Goal: Task Accomplishment & Management: Use online tool/utility

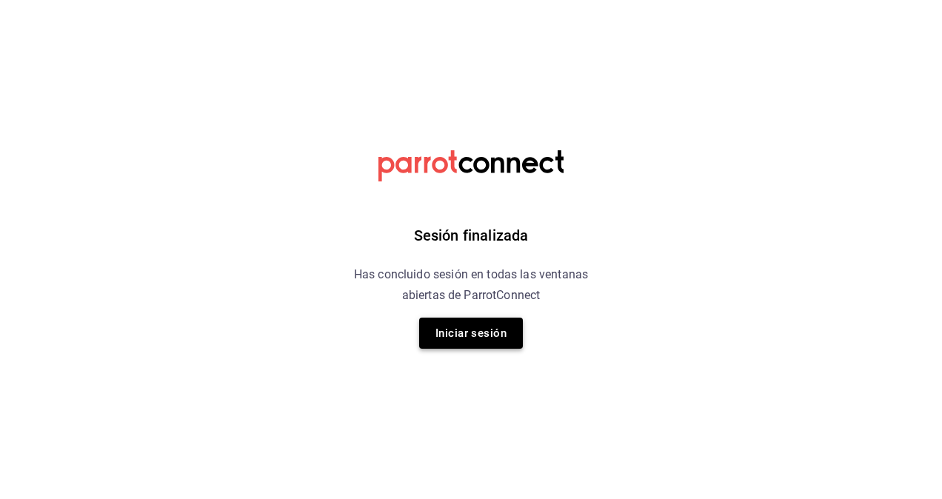
click at [478, 335] on button "Iniciar sesión" at bounding box center [471, 333] width 104 height 31
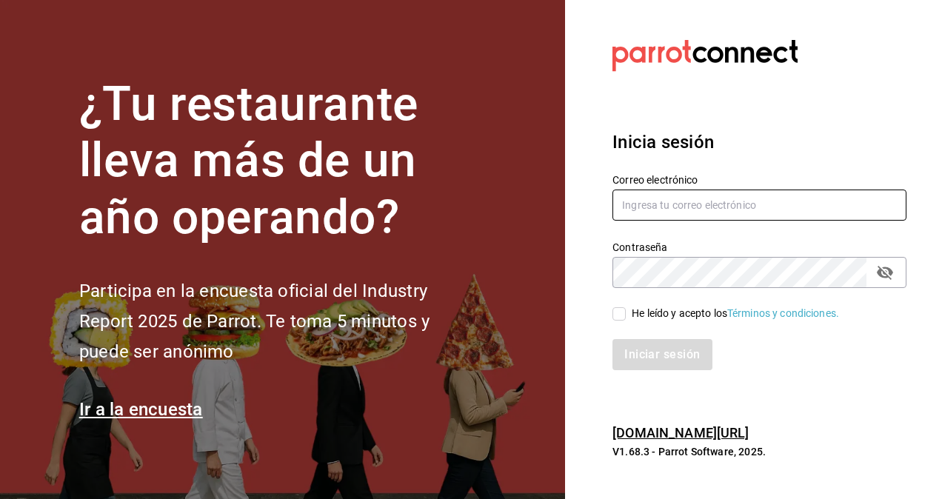
type input "luis.osorio@grupocosteno.com"
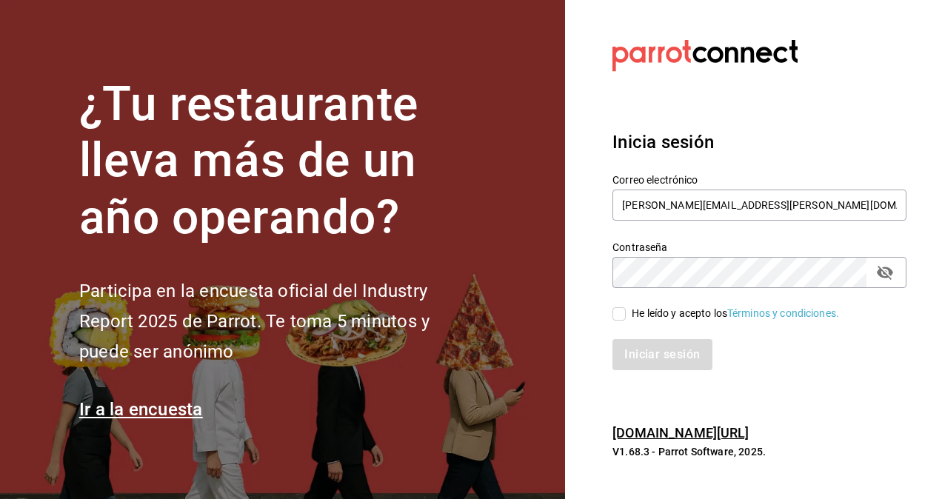
click at [621, 308] on input "He leído y acepto los Términos y condiciones." at bounding box center [618, 313] width 13 height 13
checkbox input "true"
click at [655, 347] on button "Iniciar sesión" at bounding box center [662, 354] width 101 height 31
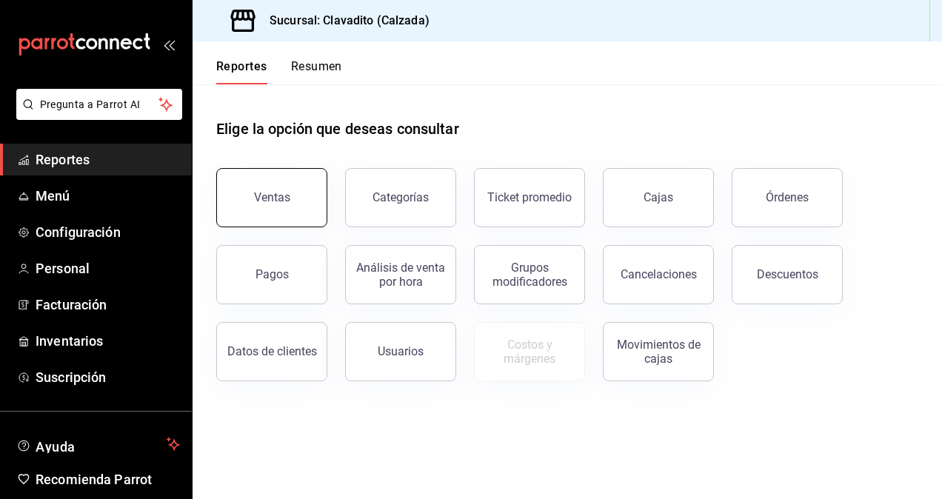
click at [268, 206] on button "Ventas" at bounding box center [271, 197] width 111 height 59
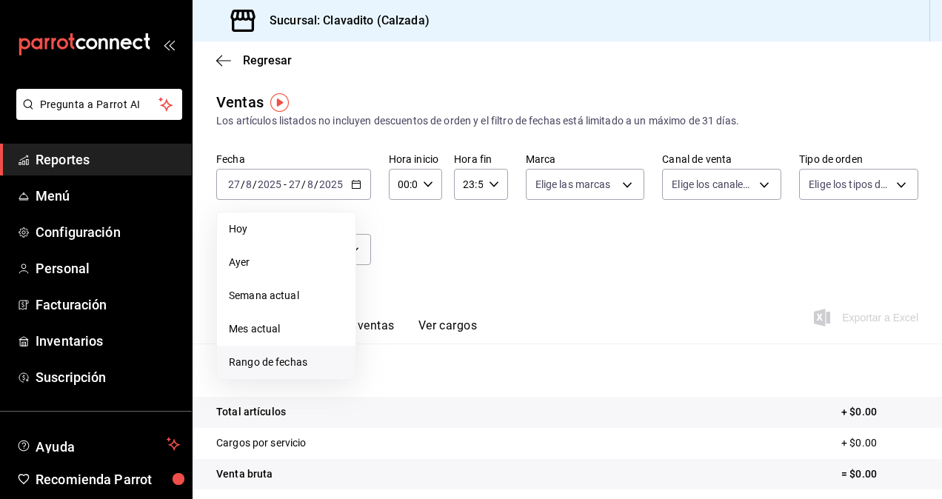
click at [240, 357] on span "Rango de fechas" at bounding box center [286, 363] width 115 height 16
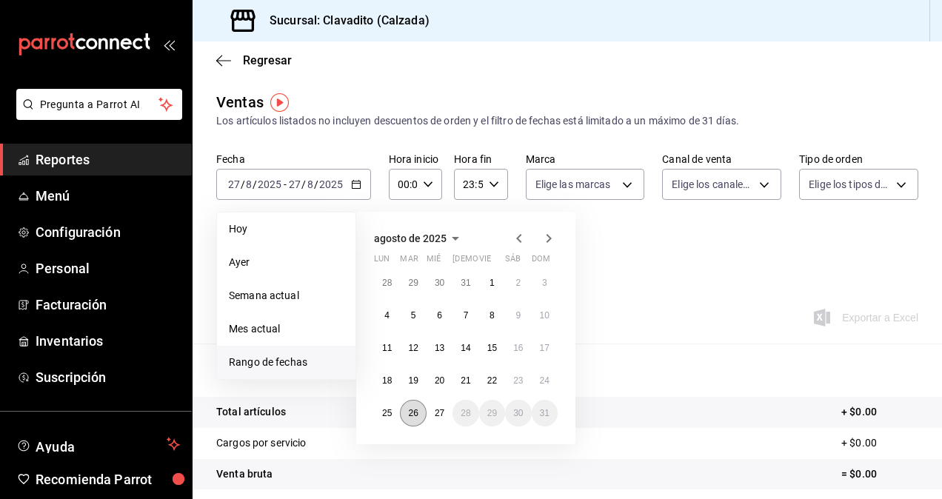
click at [416, 415] on abbr "26" at bounding box center [413, 413] width 10 height 10
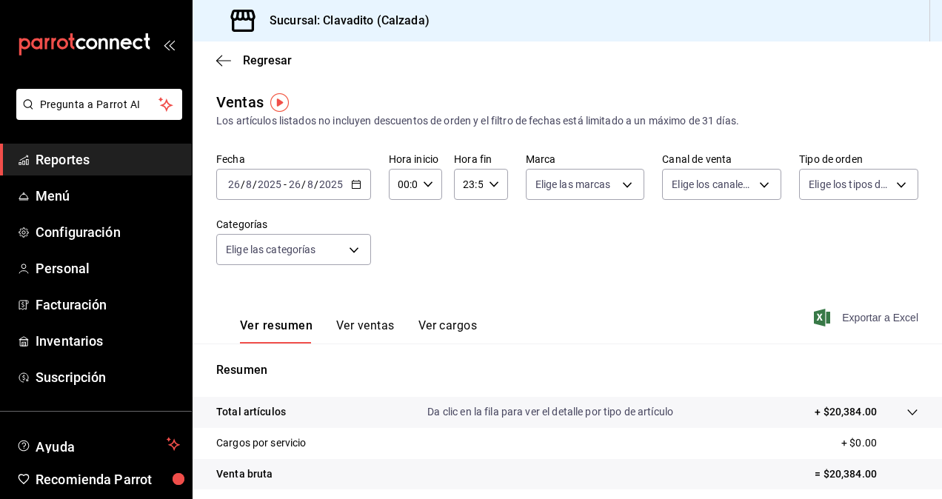
click at [837, 317] on span "Exportar a Excel" at bounding box center [867, 318] width 101 height 18
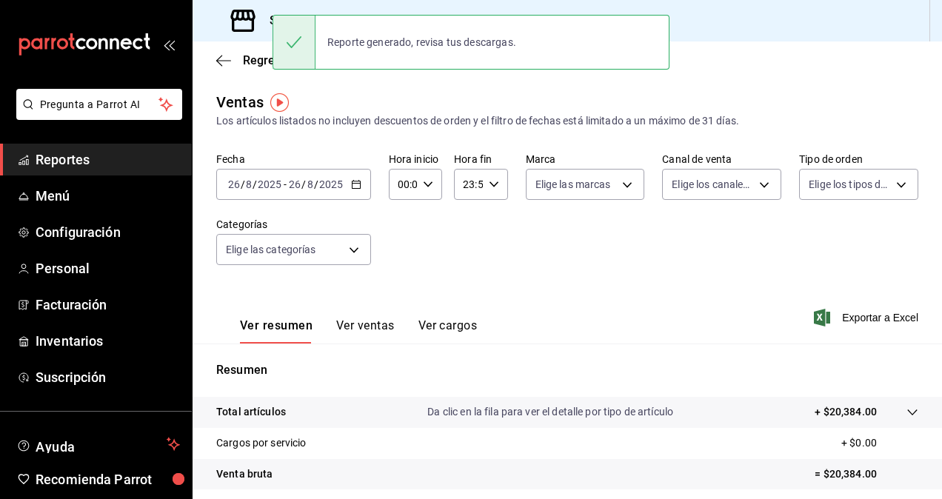
click at [82, 167] on span "Reportes" at bounding box center [108, 160] width 144 height 20
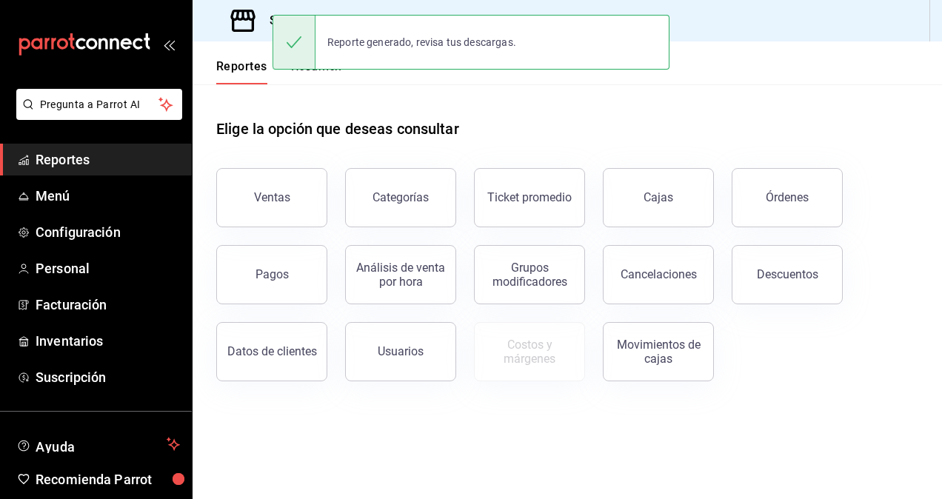
click at [815, 311] on div "Ventas Categorías Ticket promedio Cajas Órdenes Pagos Análisis de venta por hor…" at bounding box center [558, 265] width 720 height 231
click at [817, 299] on button "Descuentos" at bounding box center [787, 274] width 111 height 59
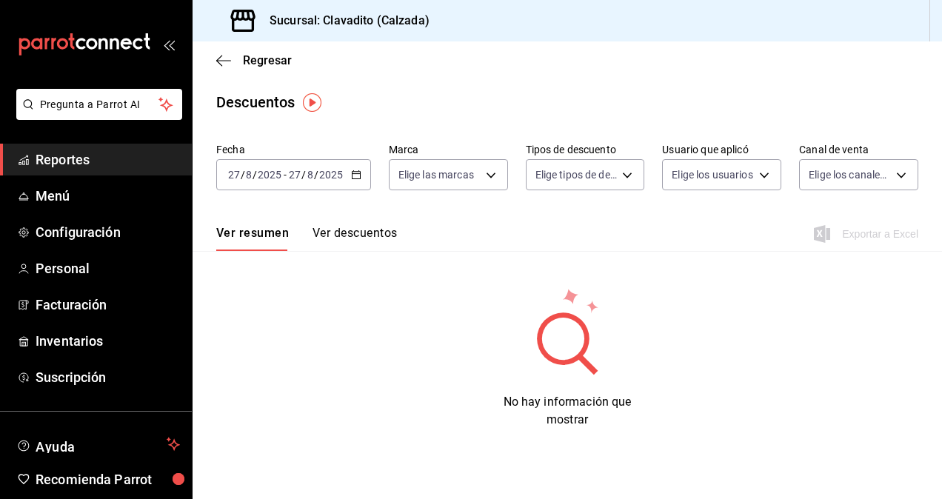
click at [361, 175] on div "[DATE] [DATE] - [DATE] [DATE]" at bounding box center [293, 174] width 155 height 31
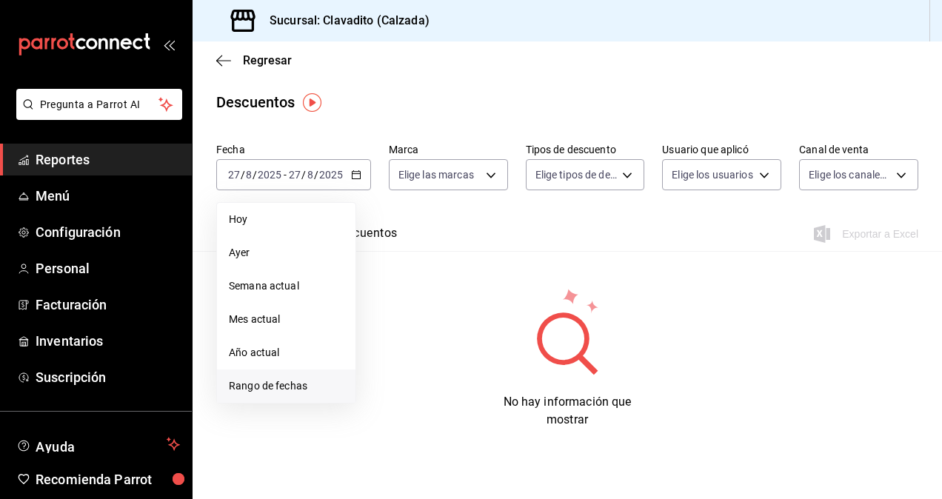
click at [286, 384] on span "Rango de fechas" at bounding box center [286, 386] width 115 height 16
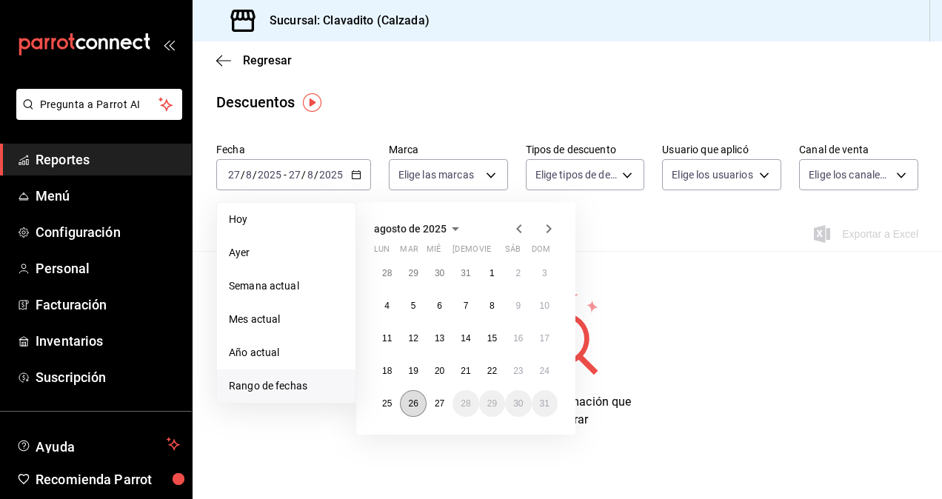
click at [408, 405] on abbr "26" at bounding box center [413, 403] width 10 height 10
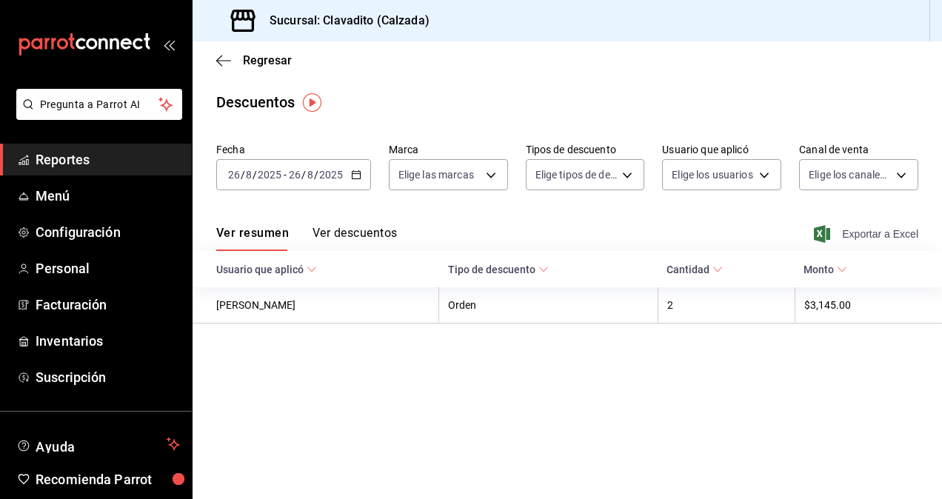
click at [881, 233] on span "Exportar a Excel" at bounding box center [867, 234] width 101 height 18
click at [119, 152] on span "Reportes" at bounding box center [108, 160] width 144 height 20
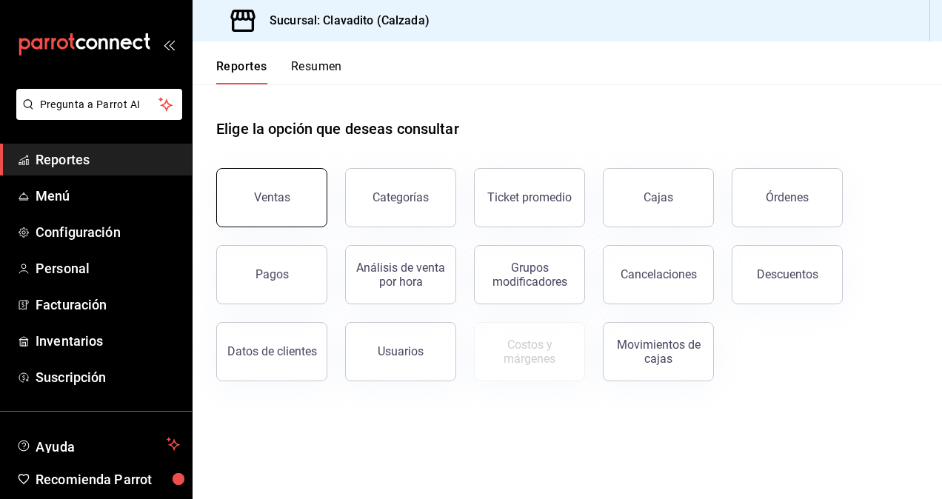
click at [270, 205] on button "Ventas" at bounding box center [271, 197] width 111 height 59
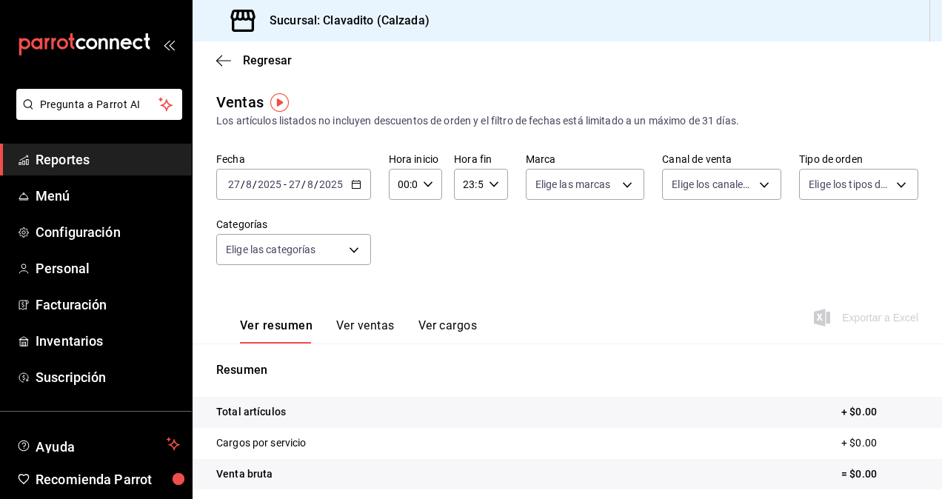
click at [356, 192] on div "[DATE] [DATE] - [DATE] [DATE]" at bounding box center [293, 184] width 155 height 31
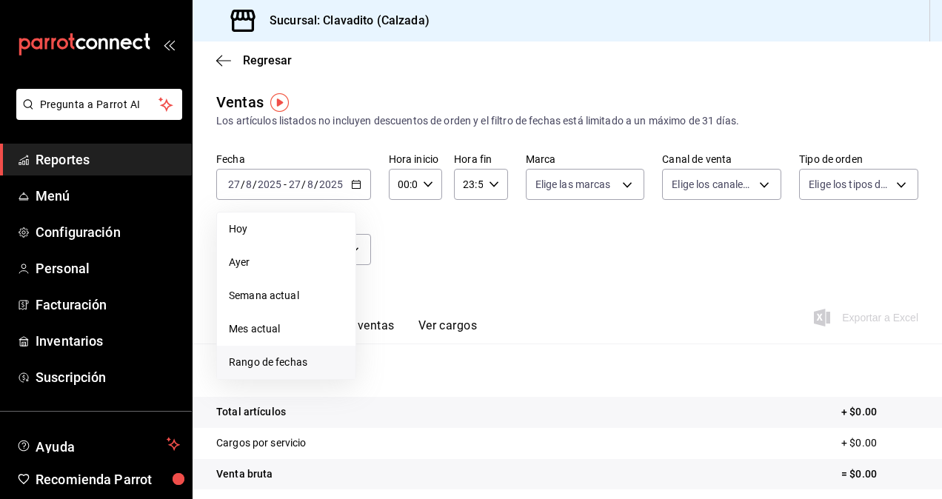
click at [259, 360] on span "Rango de fechas" at bounding box center [286, 363] width 115 height 16
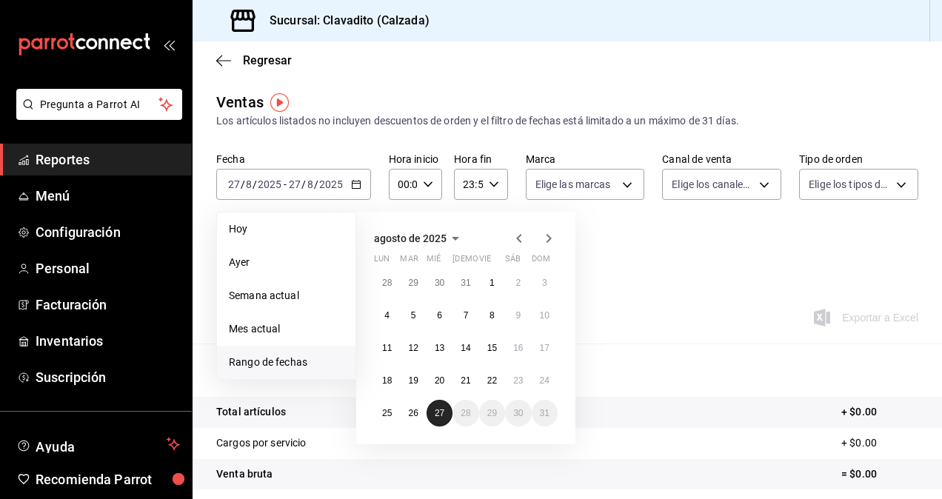
click at [435, 413] on abbr "27" at bounding box center [440, 413] width 10 height 10
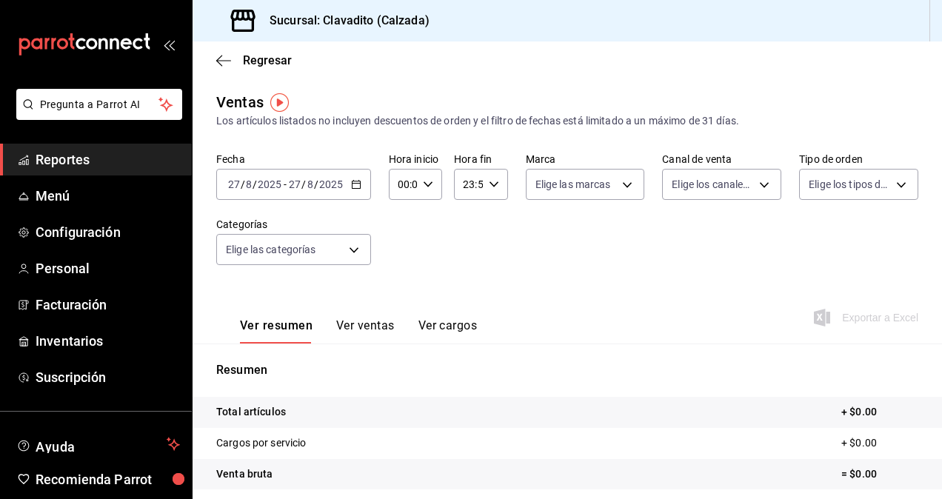
click at [354, 187] on icon "button" at bounding box center [356, 184] width 10 height 10
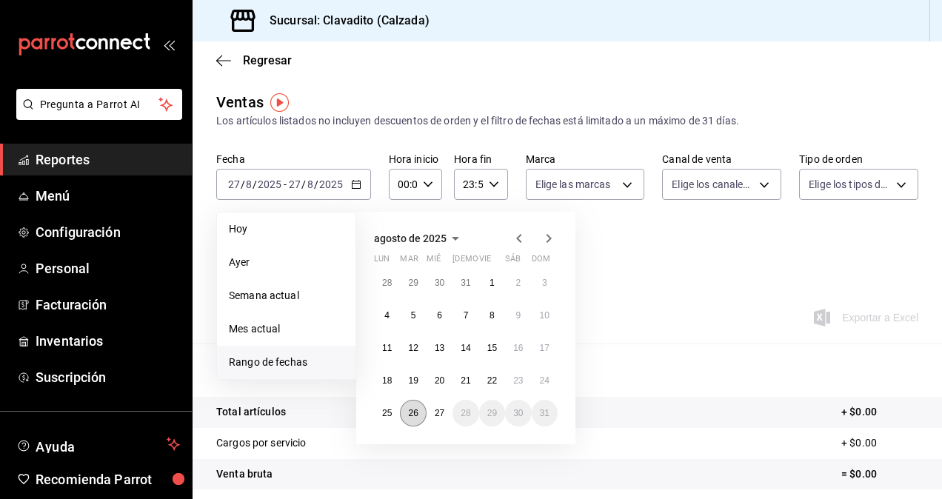
click at [414, 410] on abbr "26" at bounding box center [413, 413] width 10 height 10
click at [418, 410] on abbr "26" at bounding box center [413, 413] width 10 height 10
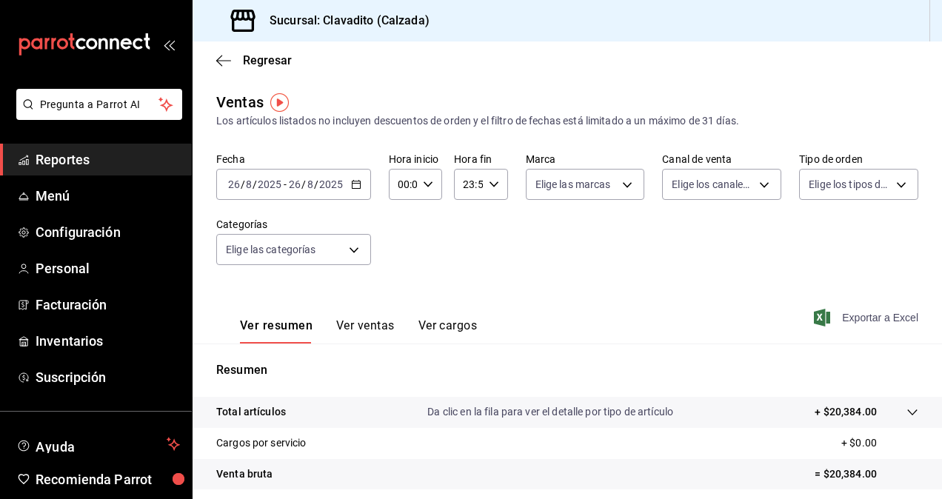
click at [851, 318] on span "Exportar a Excel" at bounding box center [867, 318] width 101 height 18
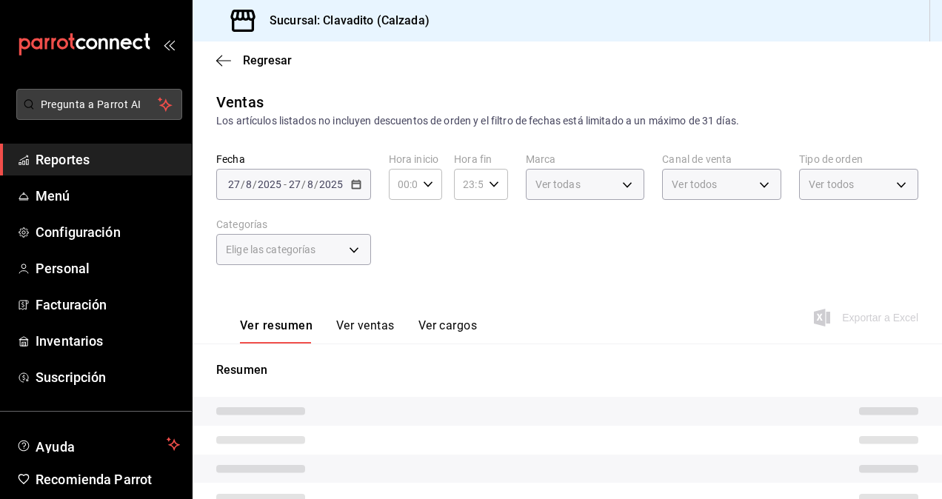
type input "7c6329b2-7c80-4d0a-92e1-359a60270725"
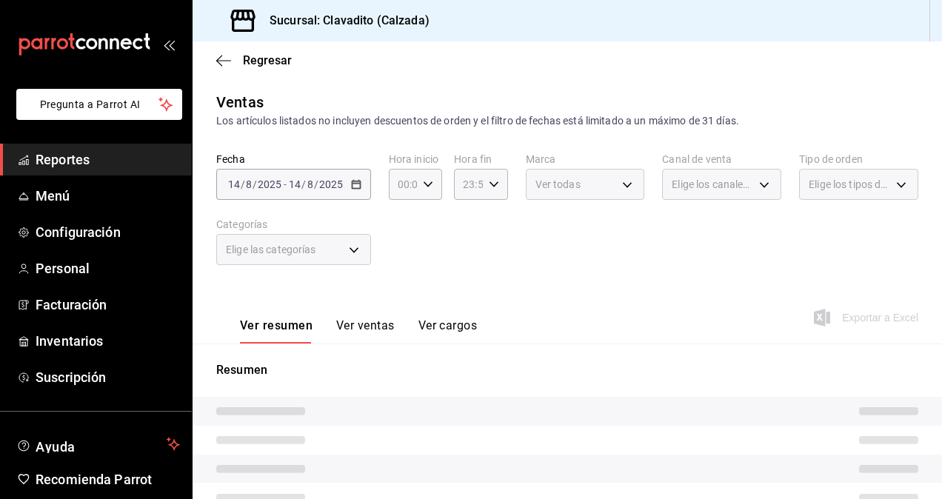
click at [88, 160] on span "Reportes" at bounding box center [108, 160] width 144 height 20
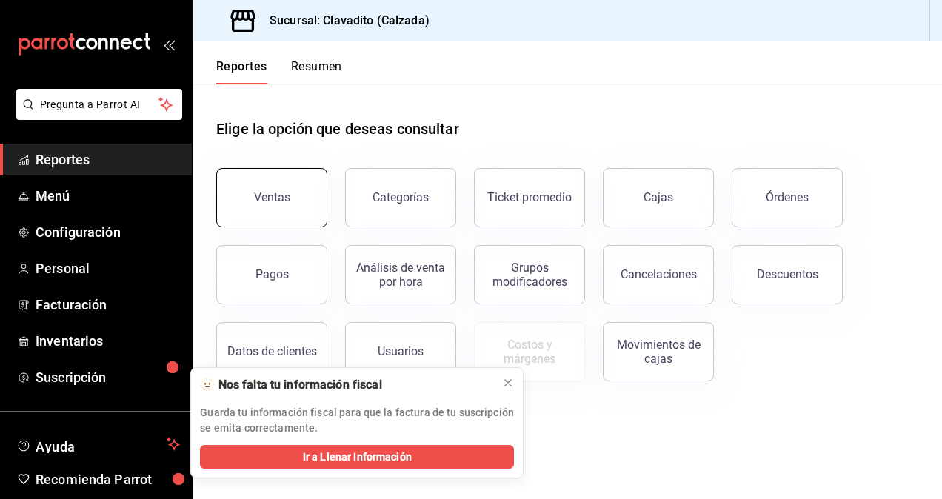
click at [287, 201] on div "Ventas" at bounding box center [272, 197] width 36 height 14
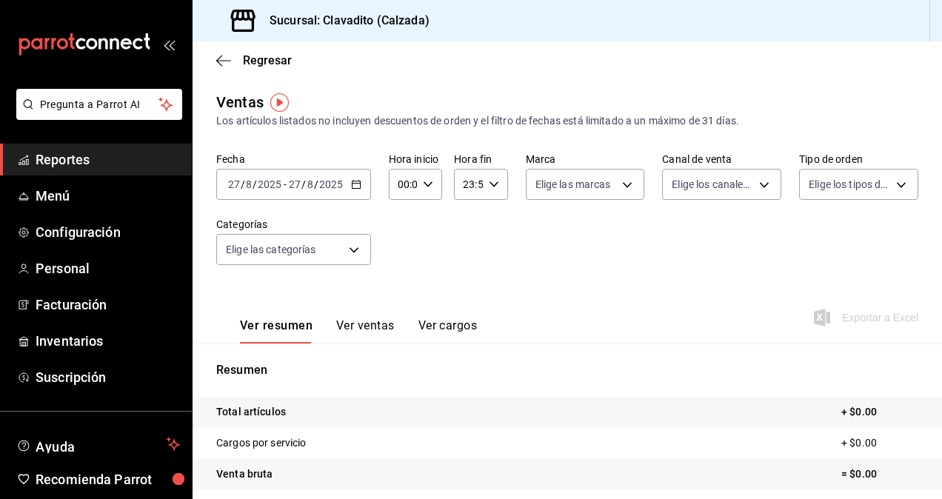
click at [360, 196] on div "[DATE] [DATE] - [DATE] [DATE]" at bounding box center [293, 184] width 155 height 31
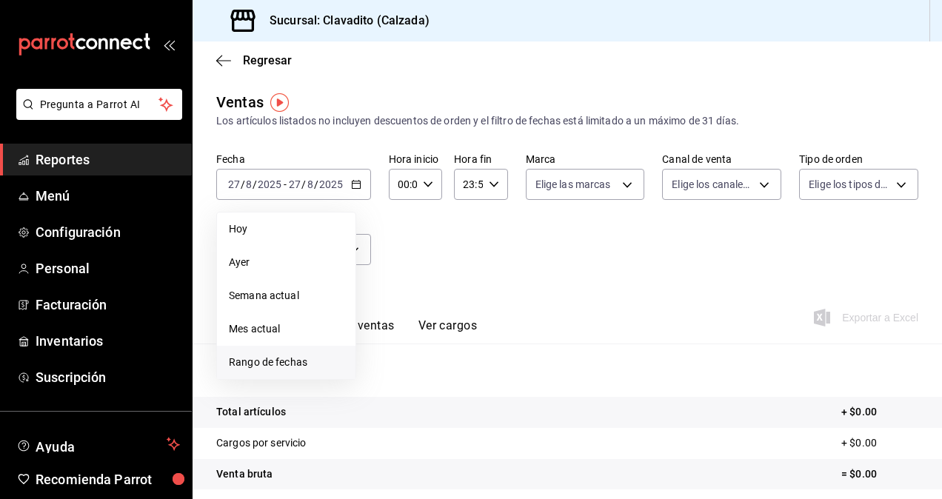
click at [252, 355] on span "Rango de fechas" at bounding box center [286, 363] width 115 height 16
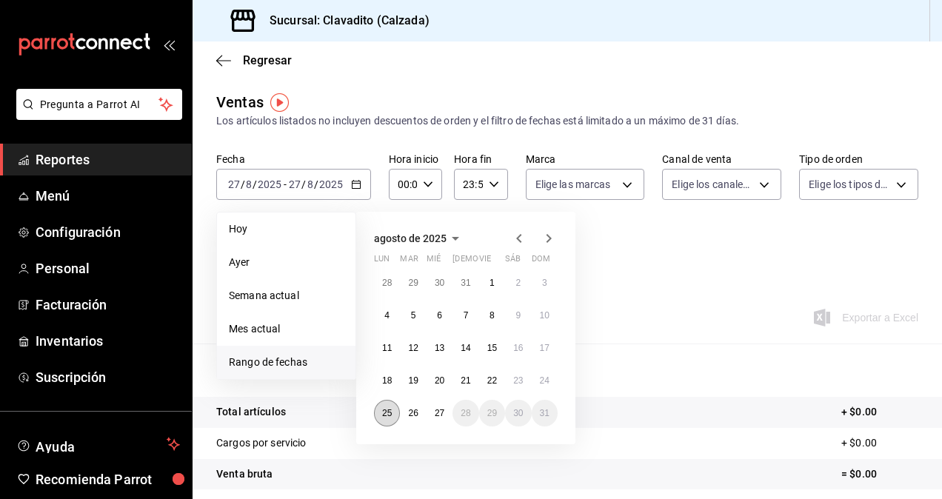
click at [391, 421] on button "25" at bounding box center [387, 413] width 26 height 27
click at [412, 418] on button "26" at bounding box center [413, 413] width 26 height 27
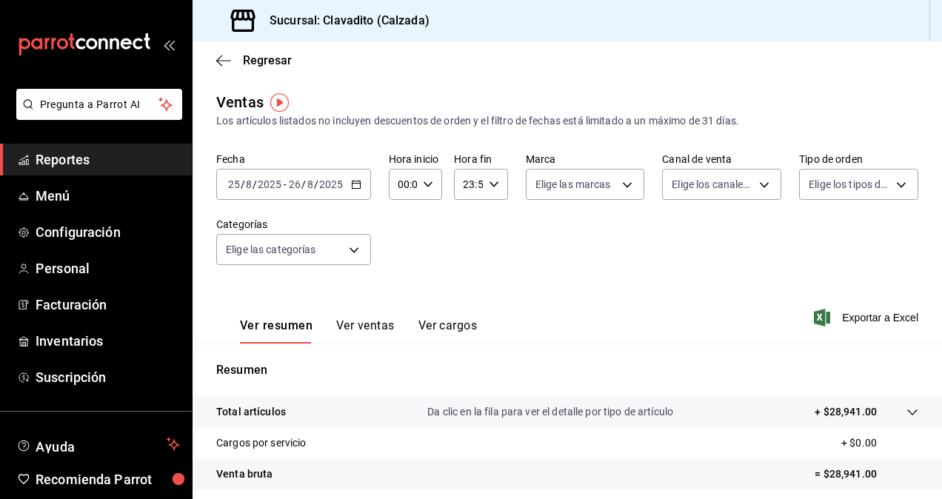
click at [856, 308] on div "Ver resumen Ver ventas Ver cargos Exportar a Excel" at bounding box center [567, 313] width 749 height 61
click at [856, 310] on span "Exportar a Excel" at bounding box center [867, 318] width 101 height 18
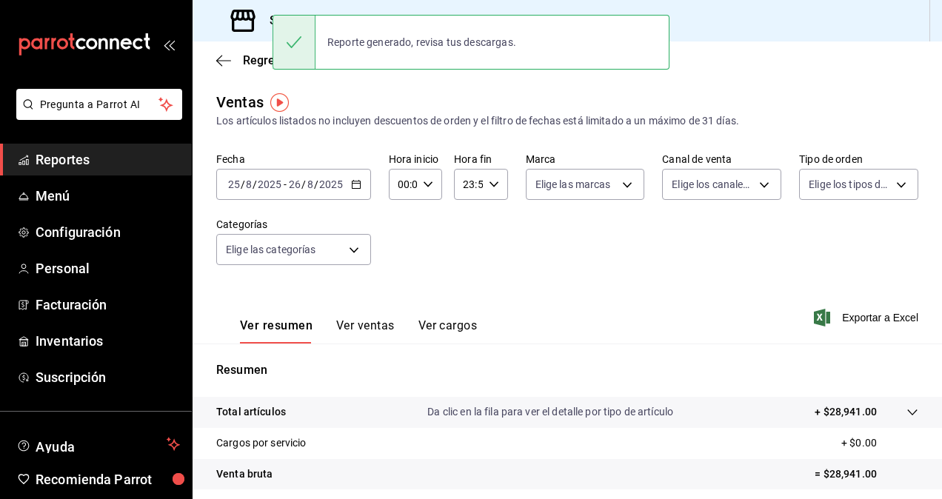
click at [525, 290] on div "Ver resumen Ver ventas Ver cargos Exportar a Excel" at bounding box center [567, 313] width 749 height 61
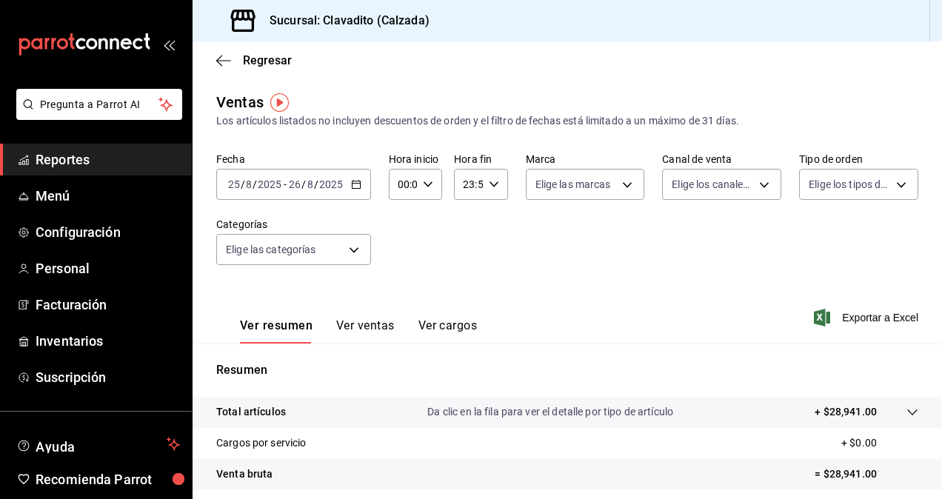
click at [547, 478] on tr "Descuentos totales - $502.00" at bounding box center [567, 504] width 749 height 31
